Goal: Communication & Community: Participate in discussion

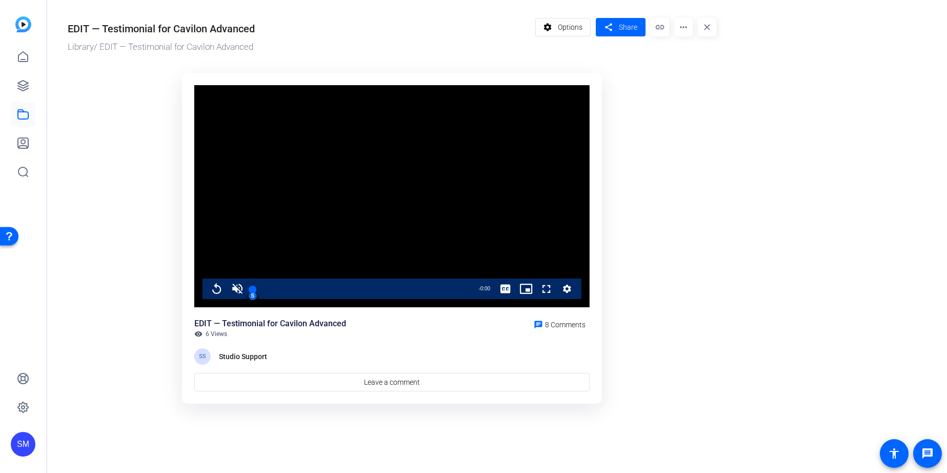
click at [125, 295] on ktd-grid "Video Player is loading. Play Video Replay Unmute 40% Current Time 5:03 / Durat…" at bounding box center [392, 239] width 649 height 344
click at [707, 25] on mat-icon "close" at bounding box center [707, 27] width 18 height 18
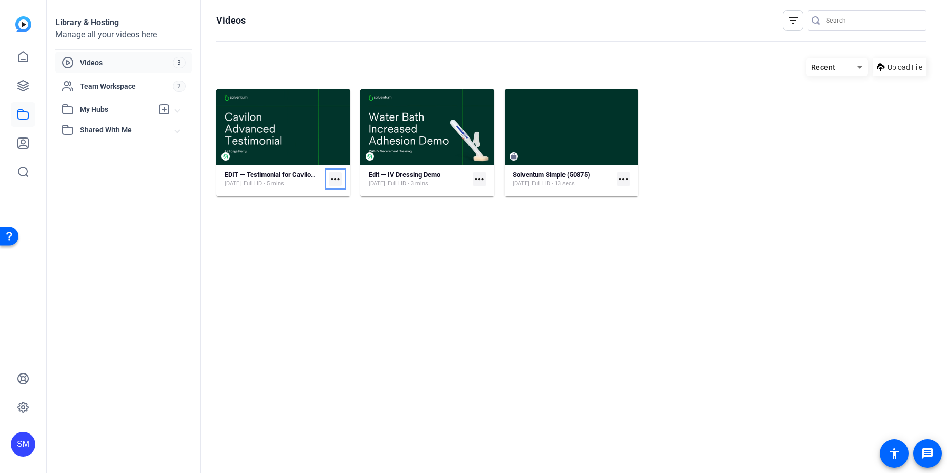
click at [334, 178] on mat-icon "more_horiz" at bounding box center [335, 178] width 13 height 13
click at [291, 176] on div at bounding box center [473, 236] width 947 height 473
click at [291, 176] on strong "EDIT — Testimonial for Cavilon Advanced" at bounding box center [285, 175] width 121 height 8
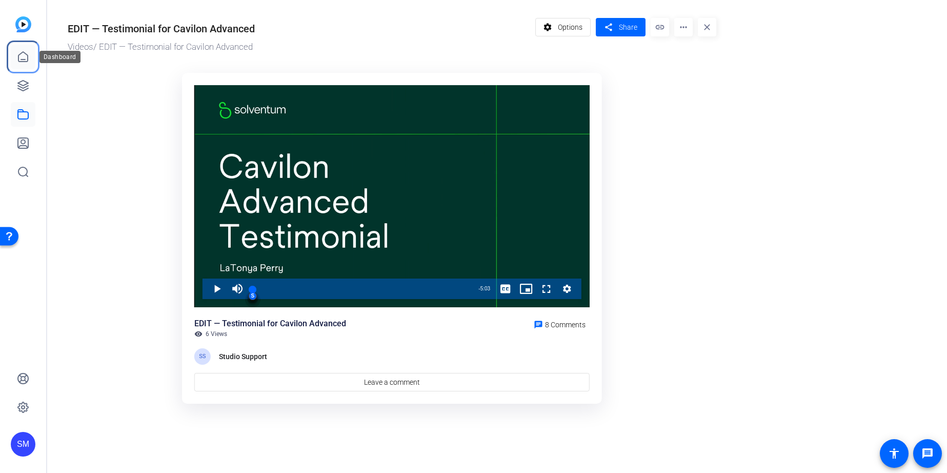
click at [27, 54] on icon at bounding box center [22, 57] width 9 height 10
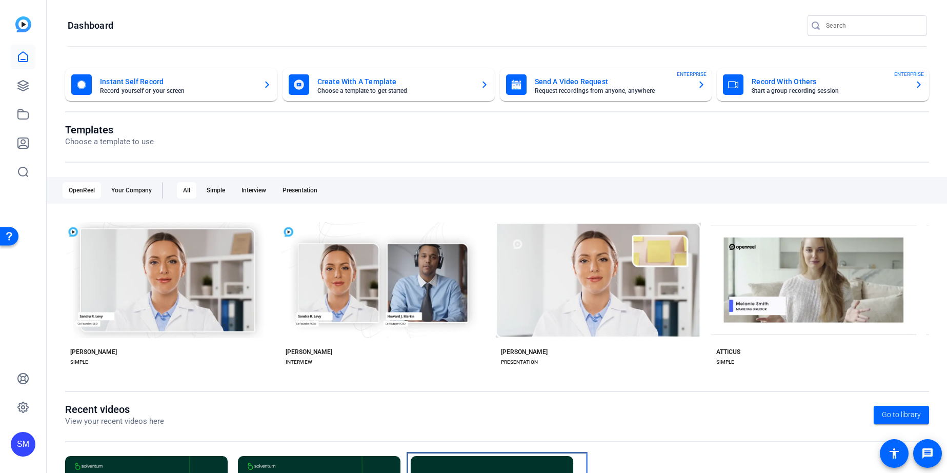
scroll to position [130, 0]
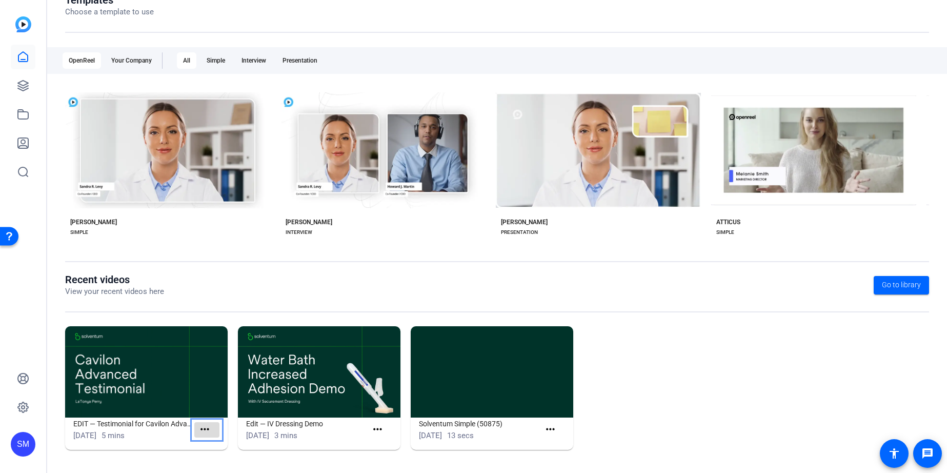
click at [206, 427] on mat-icon "more_horiz" at bounding box center [204, 429] width 13 height 13
click at [209, 444] on span "View" at bounding box center [227, 444] width 41 height 12
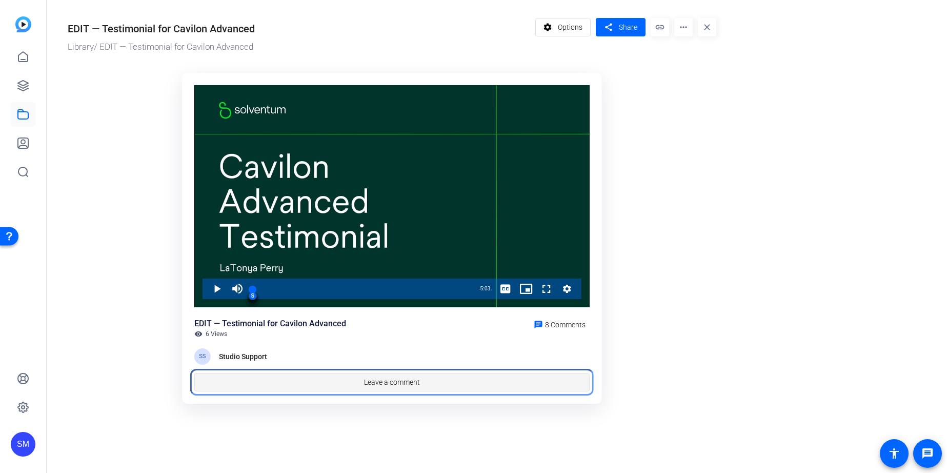
click at [408, 380] on span "Leave a comment" at bounding box center [392, 382] width 56 height 11
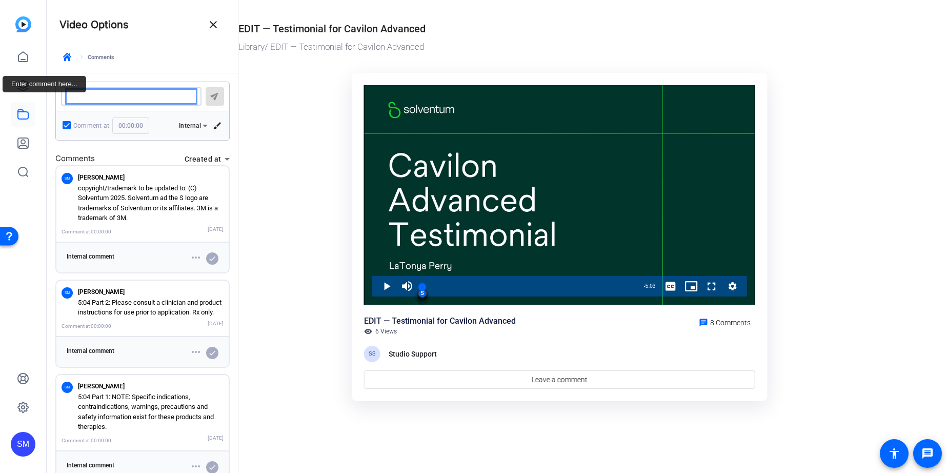
click at [152, 94] on textarea "Enter comment here..." at bounding box center [131, 96] width 124 height 8
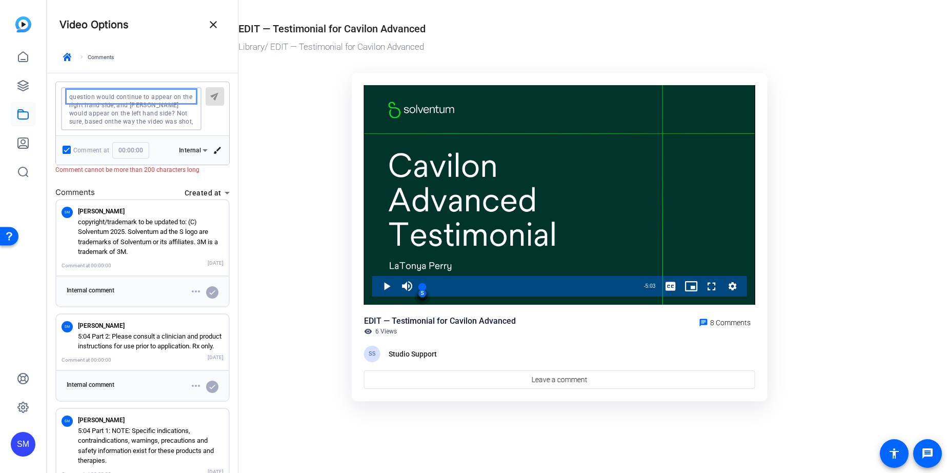
scroll to position [24, 0]
click at [95, 113] on textarea "Enter comment here..." at bounding box center [131, 108] width 124 height 33
click at [115, 112] on textarea "Enter comment here..." at bounding box center [131, 108] width 124 height 33
drag, startPoint x: 115, startPoint y: 112, endPoint x: 149, endPoint y: 112, distance: 33.8
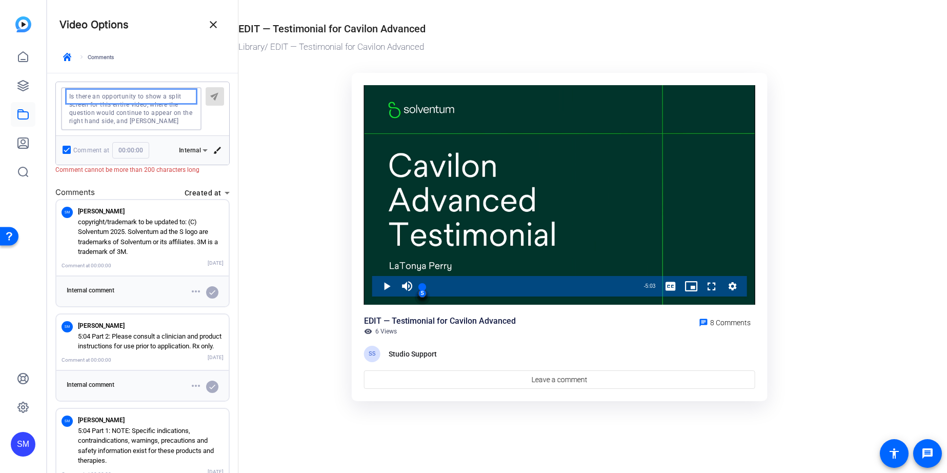
click at [149, 112] on textarea "Enter comment here..." at bounding box center [131, 108] width 124 height 33
drag, startPoint x: 147, startPoint y: 112, endPoint x: 156, endPoint y: 112, distance: 9.7
click at [156, 112] on textarea "Enter comment here..." at bounding box center [131, 108] width 124 height 33
drag, startPoint x: 127, startPoint y: 120, endPoint x: 154, endPoint y: 119, distance: 27.2
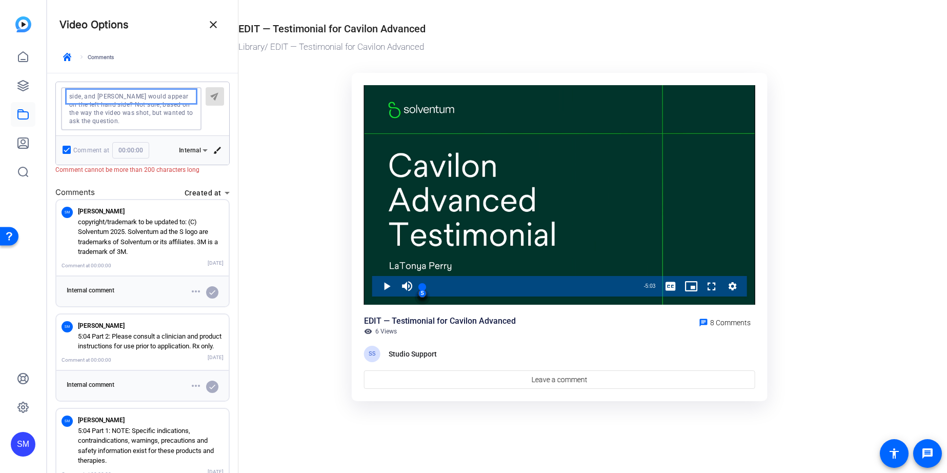
click at [155, 119] on textarea "Enter comment here..." at bounding box center [131, 108] width 124 height 33
click at [154, 119] on textarea "Enter comment here..." at bounding box center [131, 108] width 124 height 33
drag, startPoint x: 128, startPoint y: 111, endPoint x: 167, endPoint y: 110, distance: 39.0
click at [167, 110] on textarea "Enter comment here..." at bounding box center [131, 108] width 124 height 33
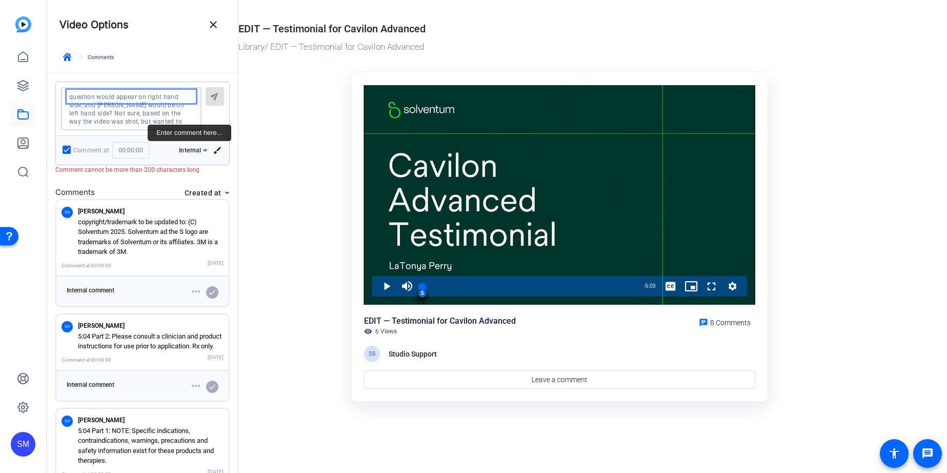
scroll to position [16, 0]
drag, startPoint x: 69, startPoint y: 114, endPoint x: 115, endPoint y: 142, distance: 53.6
click at [115, 142] on div "send Comment at 00:00:00 Internal brush" at bounding box center [142, 124] width 174 height 84
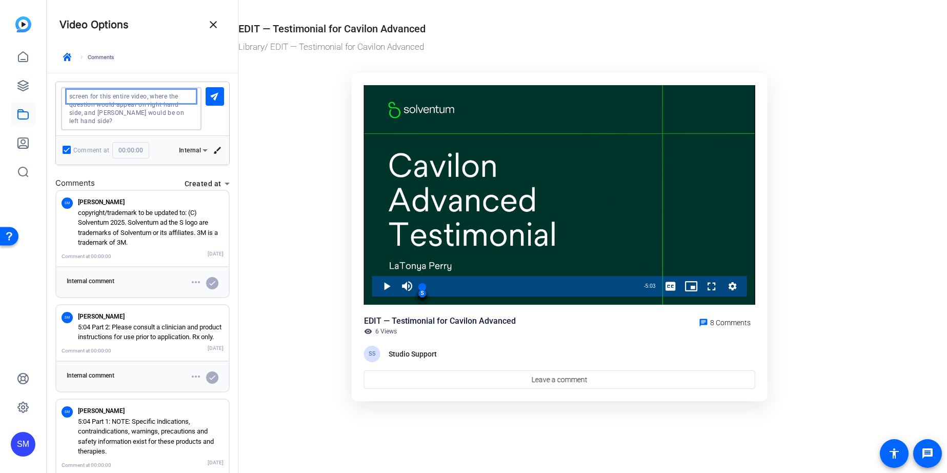
scroll to position [0, 0]
type textarea "Is there an opportunity to show a split screen for this entire video, where the…"
click at [216, 94] on mat-icon "send" at bounding box center [215, 95] width 13 height 13
